Goal: Obtain resource: Obtain resource

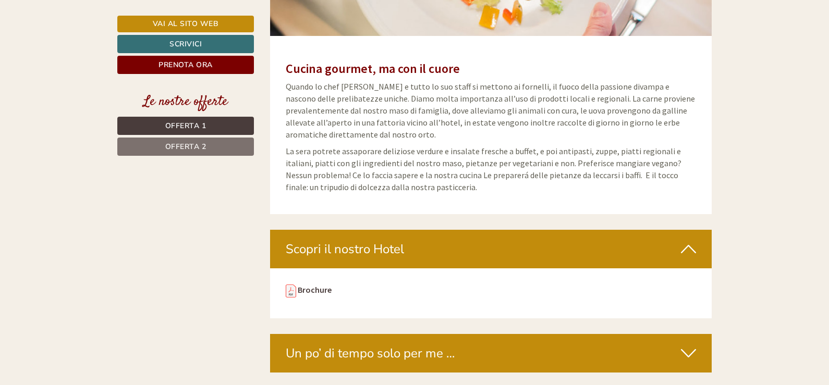
scroll to position [3701, 0]
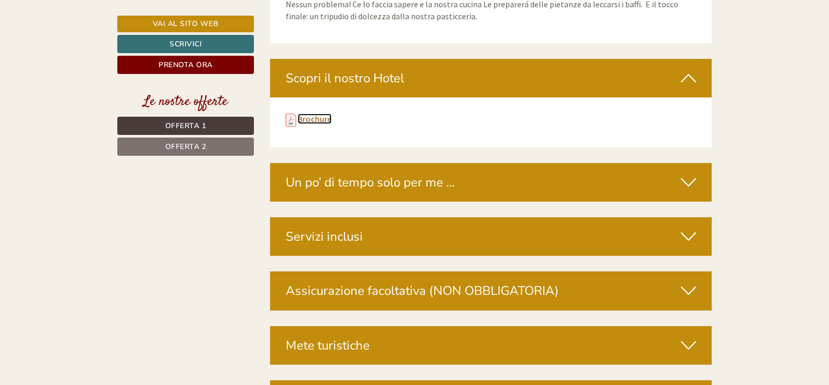
click at [309, 114] on link "Brochure" at bounding box center [315, 119] width 34 height 10
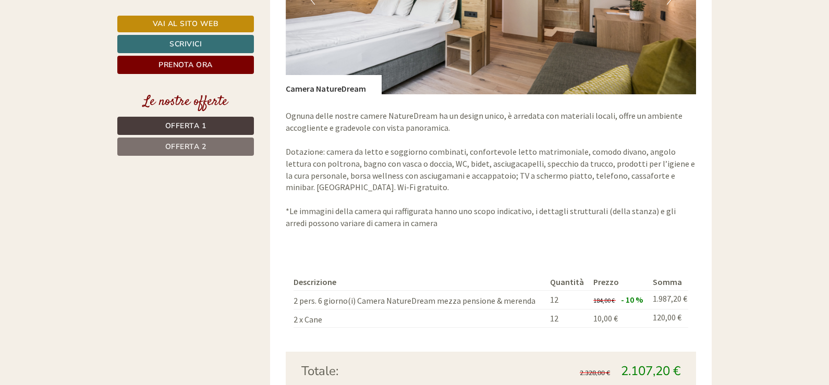
scroll to position [1773, 0]
